Goal: Navigation & Orientation: Find specific page/section

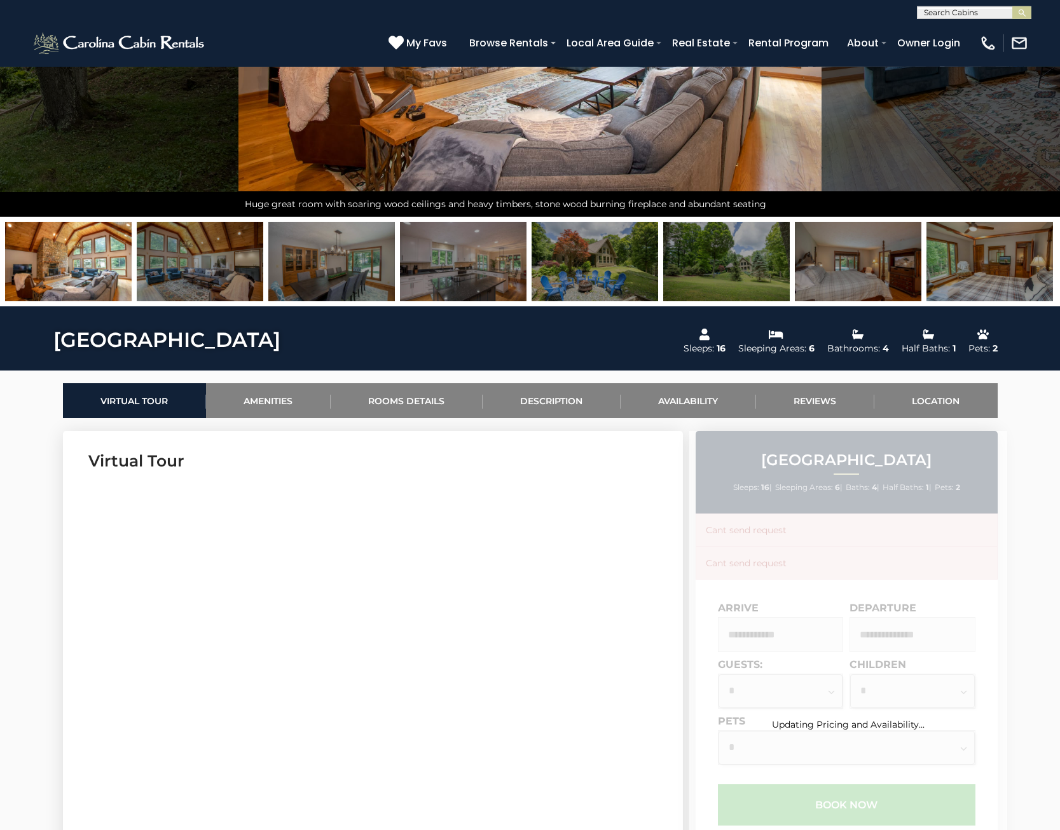
scroll to position [454, 0]
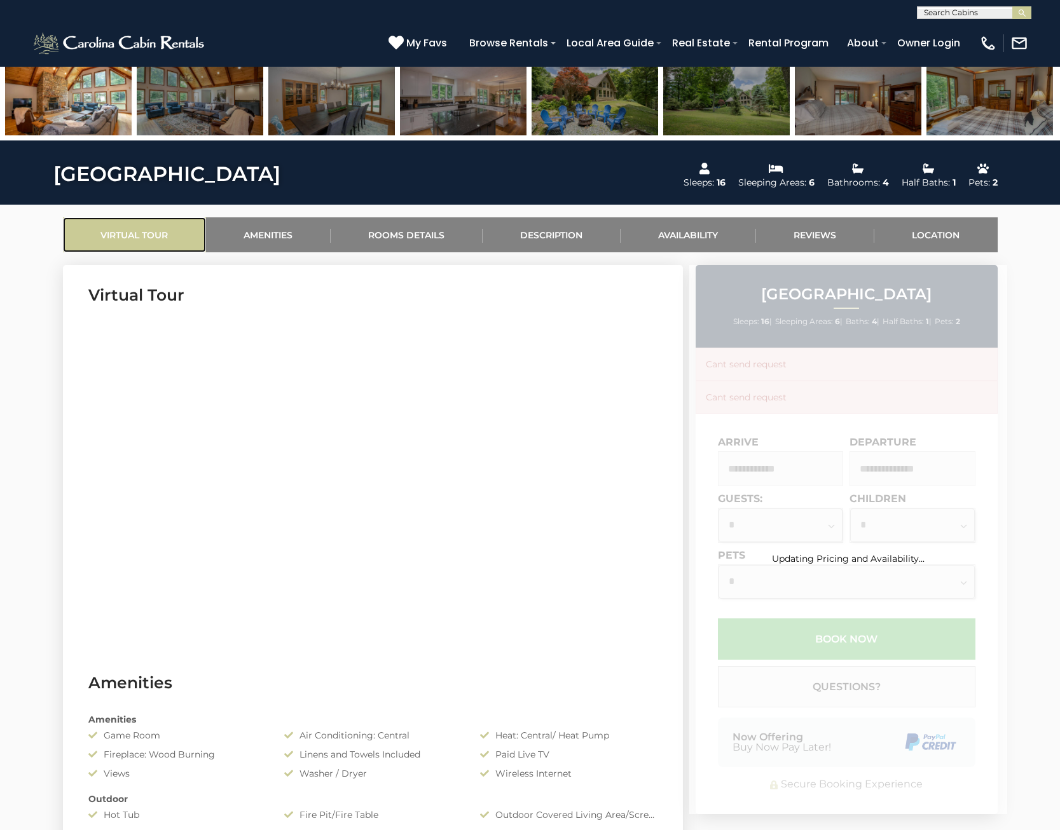
click at [142, 233] on link "Virtual Tour" at bounding box center [134, 234] width 143 height 35
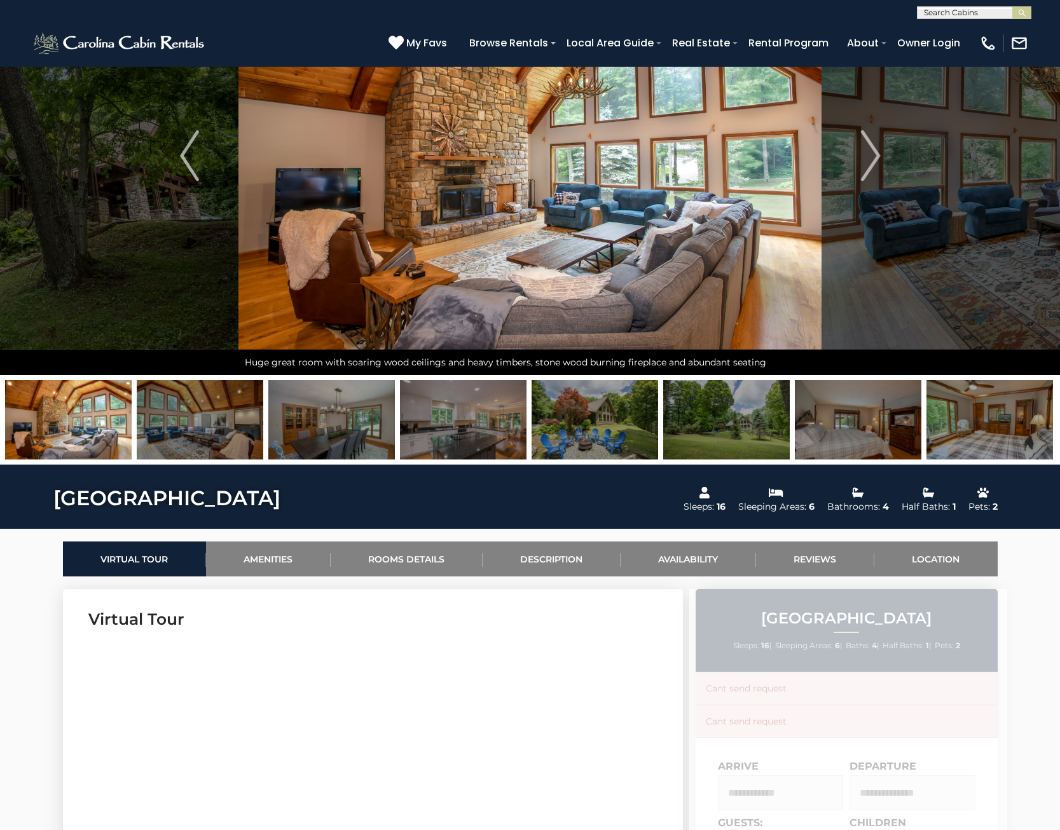
scroll to position [0, 0]
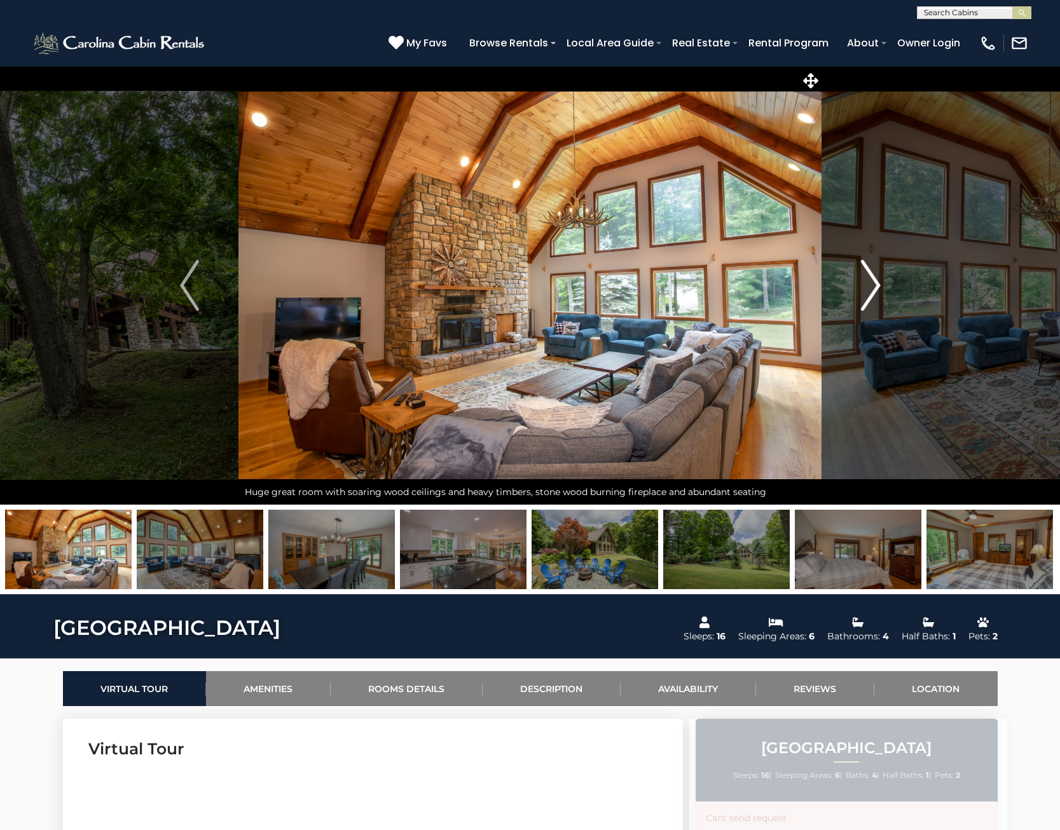
click at [877, 288] on img "Next" at bounding box center [870, 285] width 19 height 51
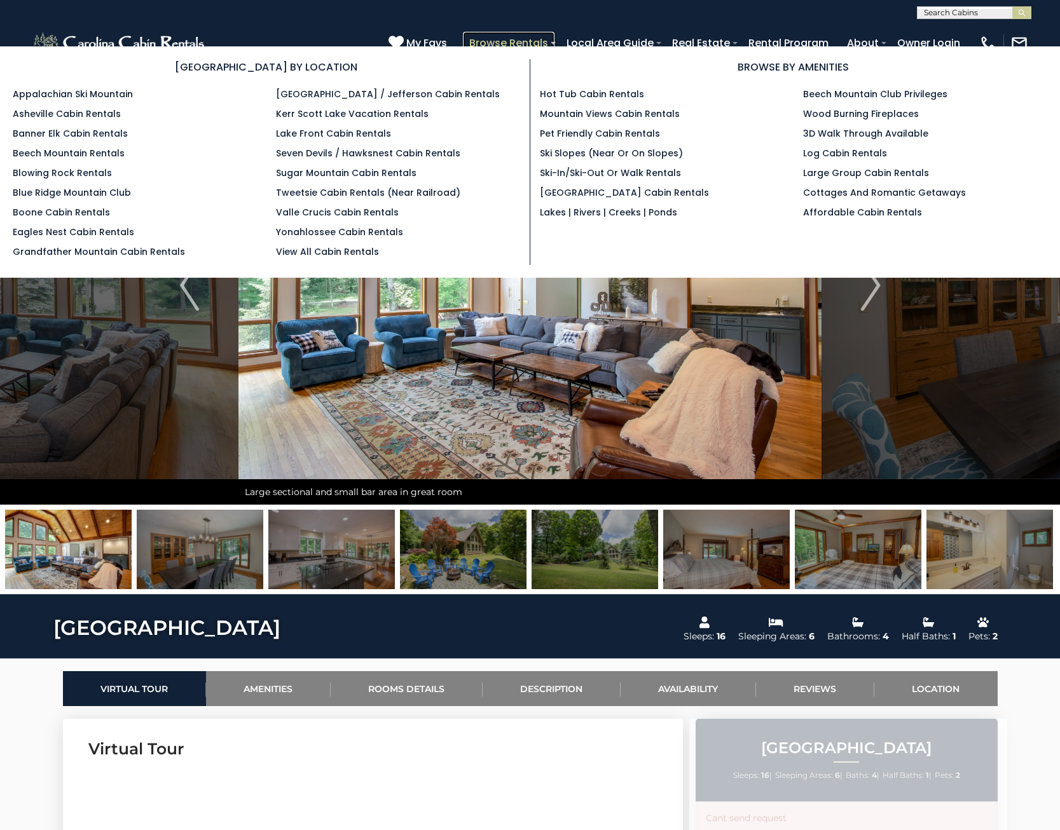
click at [488, 46] on link "Browse Rentals" at bounding box center [509, 43] width 92 height 22
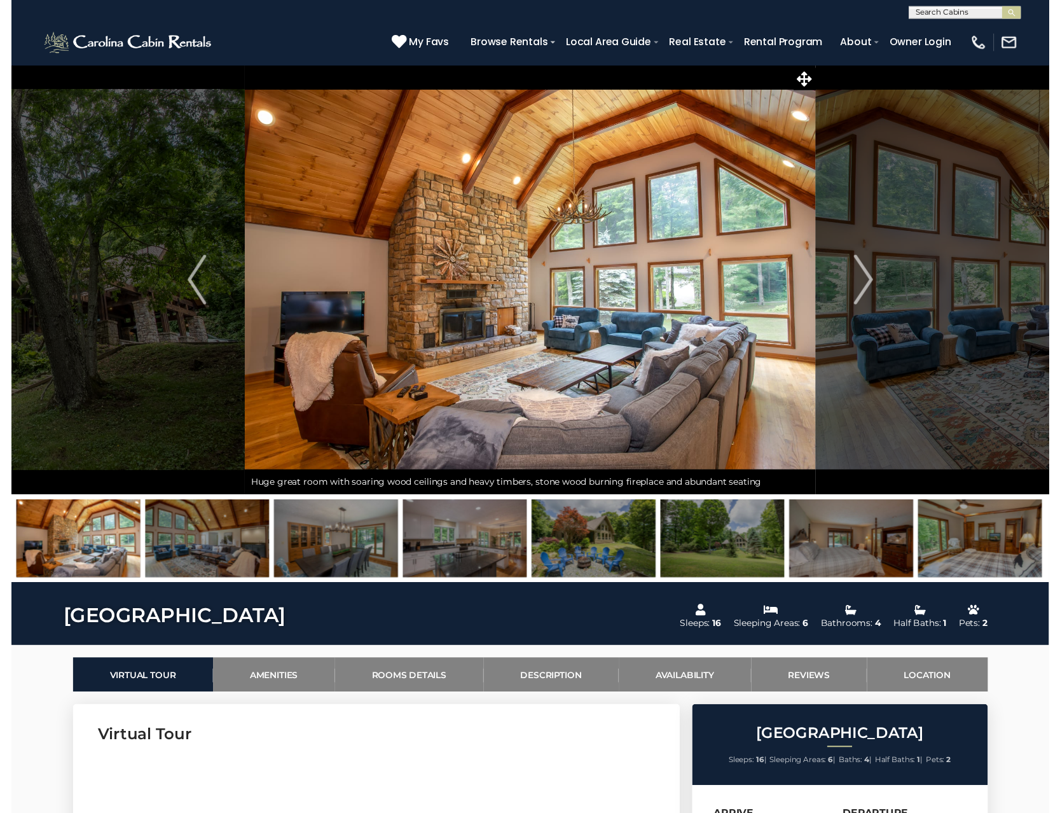
scroll to position [2140, 0]
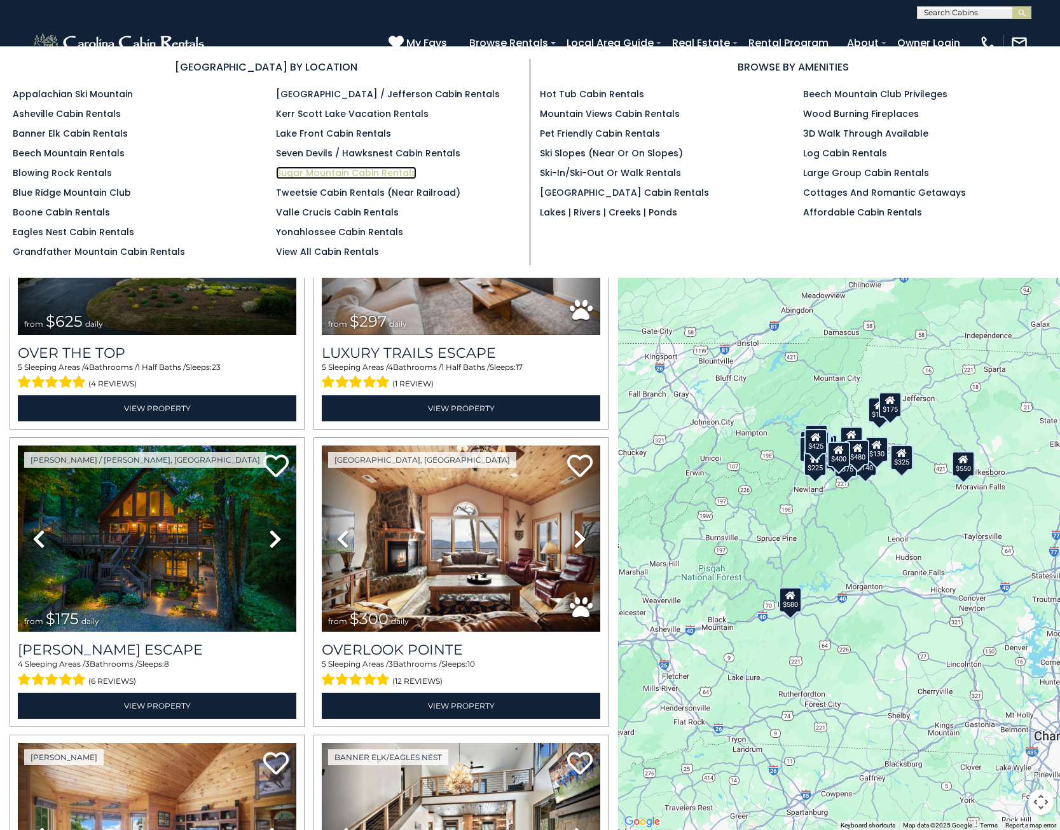
click at [306, 176] on link "Sugar Mountain Cabin Rentals" at bounding box center [346, 173] width 141 height 13
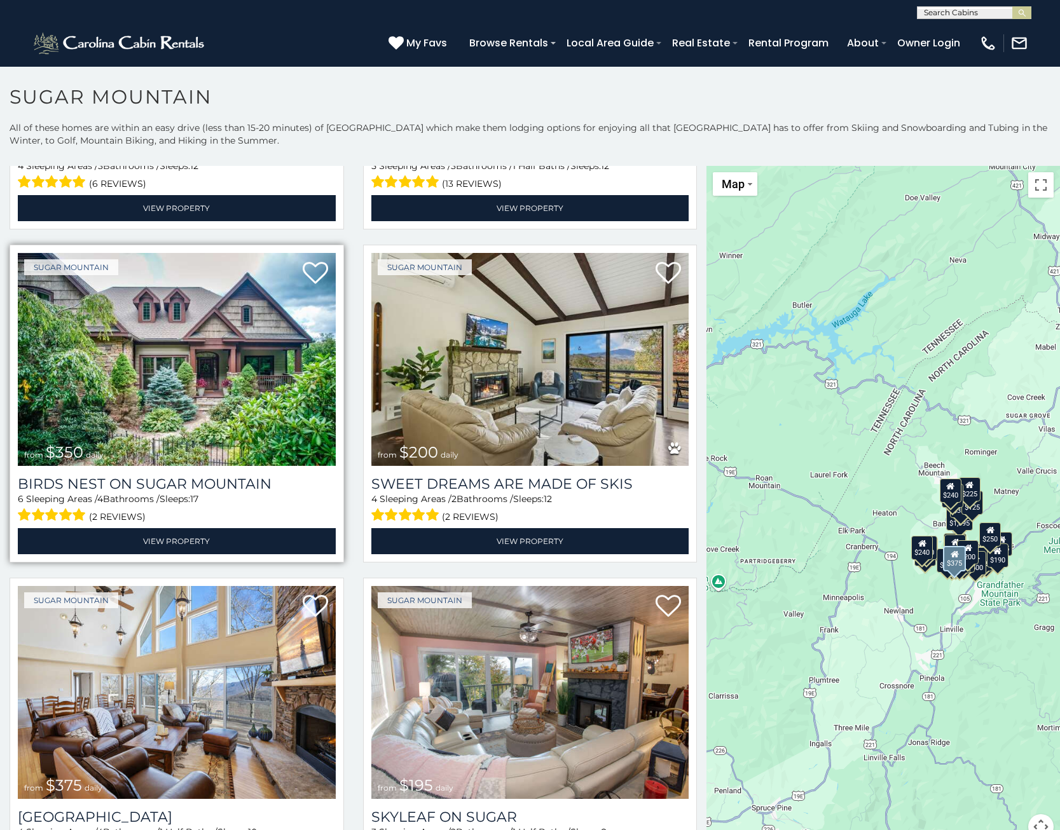
scroll to position [275, 0]
